Goal: Go to known website: Access a specific website the user already knows

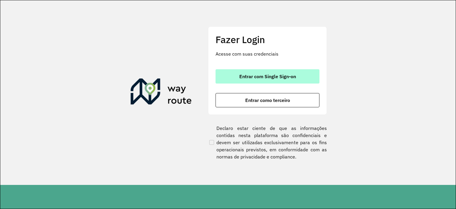
click at [277, 74] on span "Entrar com Single Sign-on" at bounding box center [267, 76] width 57 height 5
